Goal: Task Accomplishment & Management: Complete application form

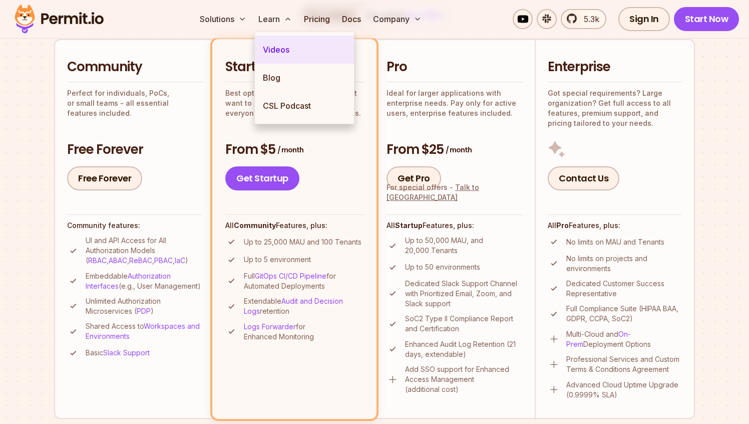
click at [266, 46] on link "Videos" at bounding box center [304, 50] width 99 height 28
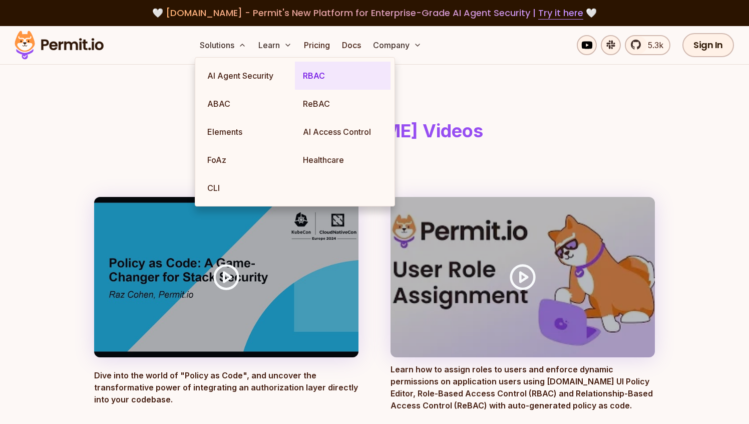
click at [336, 74] on link "RBAC" at bounding box center [343, 76] width 96 height 28
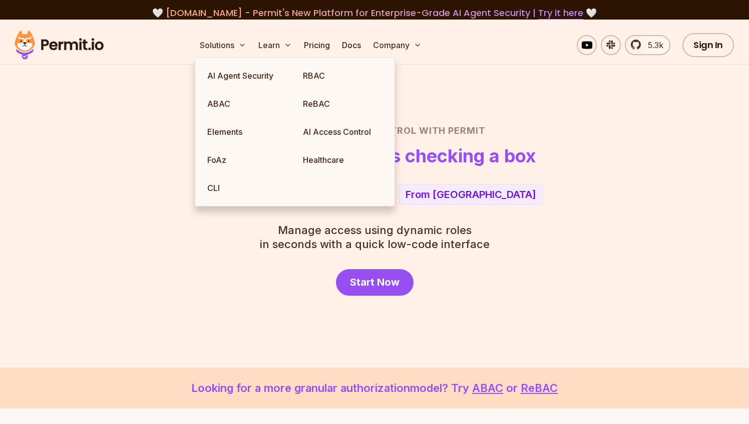
click at [524, 143] on header "Role Based Access Control with Permit RBAC now as easy as checking a box" at bounding box center [374, 145] width 701 height 42
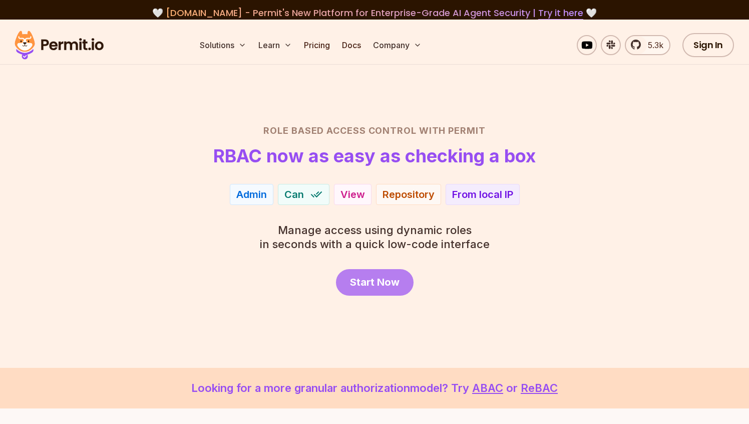
click at [379, 285] on span "Start Now" at bounding box center [375, 282] width 50 height 14
